Goal: Entertainment & Leisure: Consume media (video, audio)

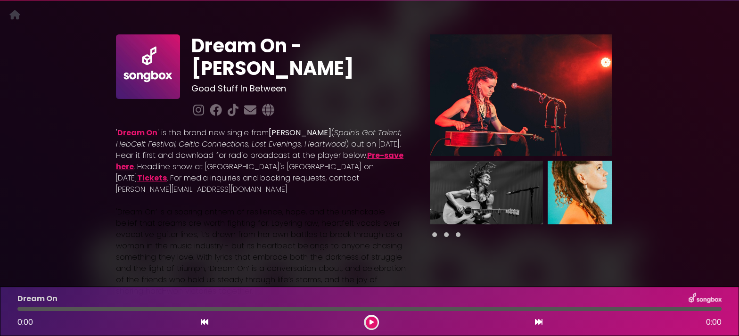
scroll to position [30, 0]
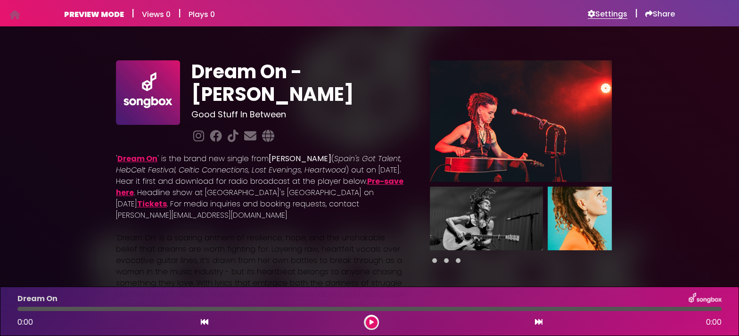
click at [613, 14] on h6 "Settings" at bounding box center [608, 13] width 40 height 9
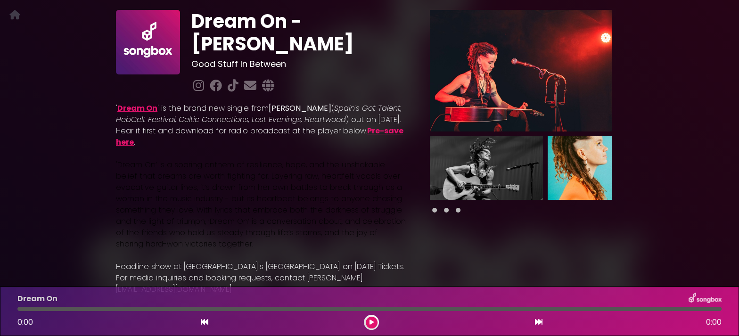
scroll to position [51, 0]
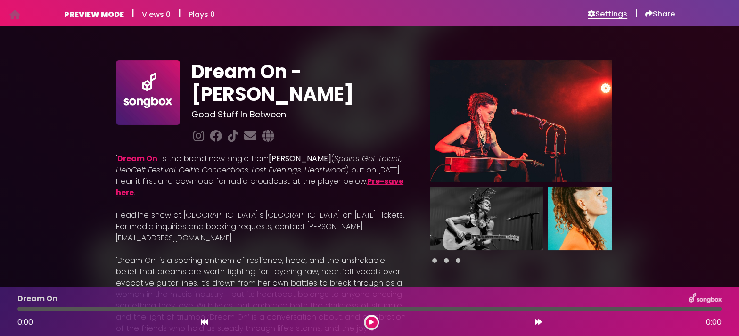
click at [613, 12] on h6 "Settings" at bounding box center [608, 13] width 40 height 9
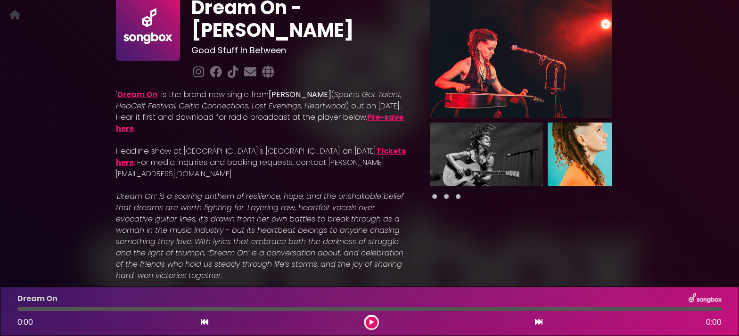
scroll to position [66, 0]
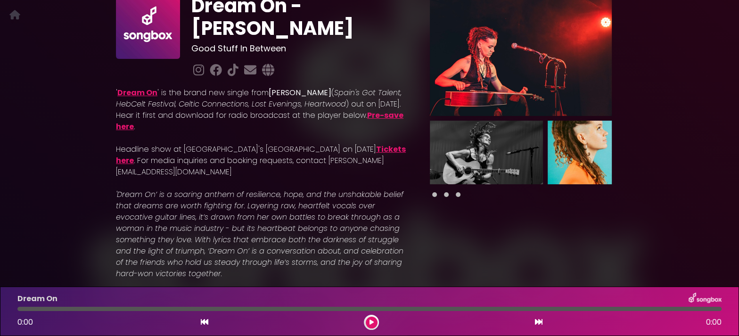
drag, startPoint x: 0, startPoint y: 0, endPoint x: 276, endPoint y: 82, distance: 287.6
click at [276, 82] on div "' Dream On ' is the brand new single from Laura Silverstone ( Spain's Got Talen…" at bounding box center [261, 202] width 303 height 245
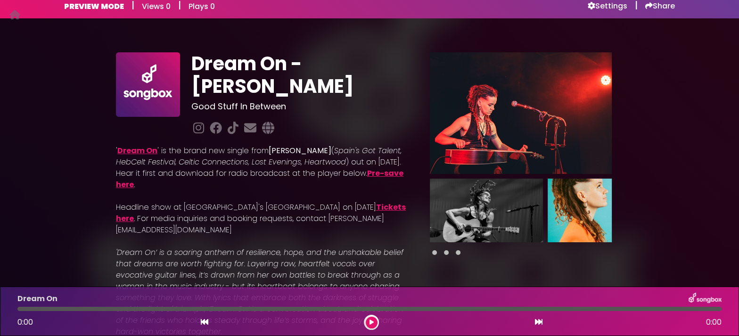
scroll to position [0, 0]
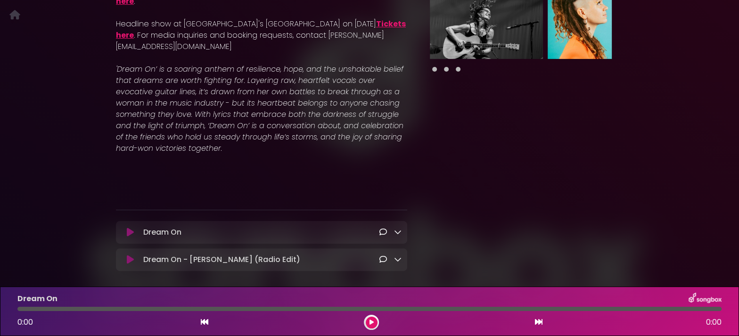
scroll to position [224, 0]
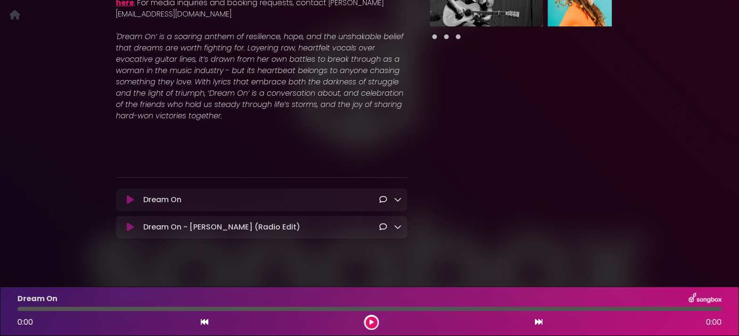
click at [131, 195] on icon at bounding box center [130, 199] width 7 height 9
